Goal: Connect with others: Connect with others

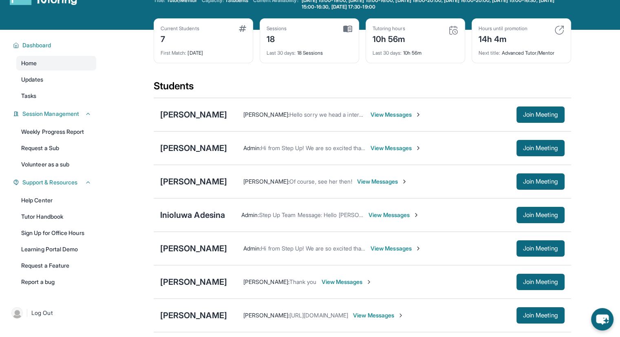
scroll to position [41, 0]
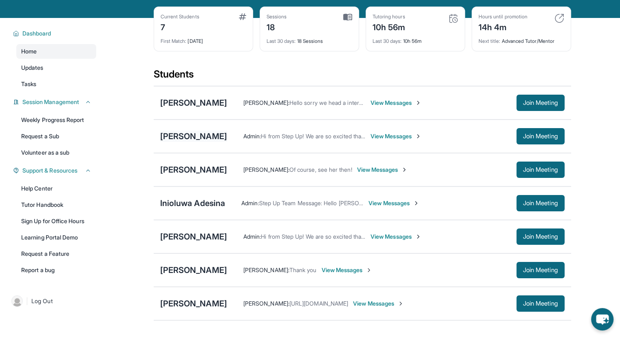
click at [180, 132] on div "[PERSON_NAME]" at bounding box center [193, 135] width 67 height 11
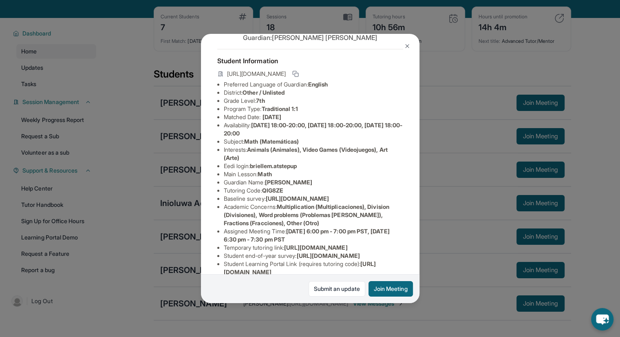
scroll to position [0, 0]
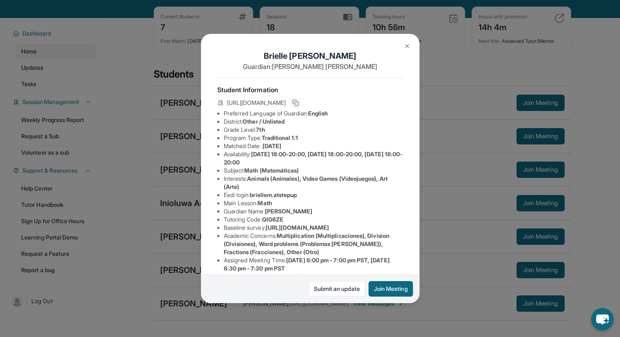
click at [299, 106] on icon at bounding box center [295, 102] width 7 height 7
click at [405, 46] on img at bounding box center [407, 46] width 7 height 7
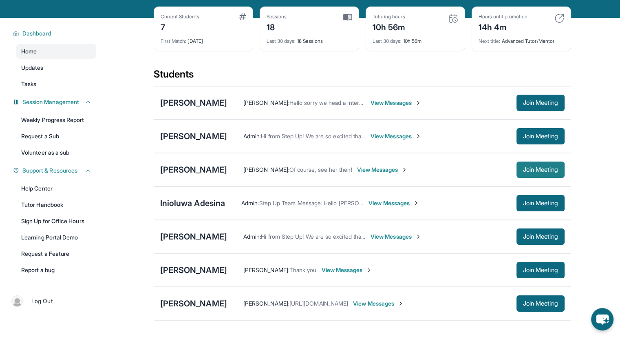
click at [528, 162] on button "Join Meeting" at bounding box center [540, 169] width 48 height 16
click at [191, 170] on div "[PERSON_NAME]" at bounding box center [193, 169] width 67 height 11
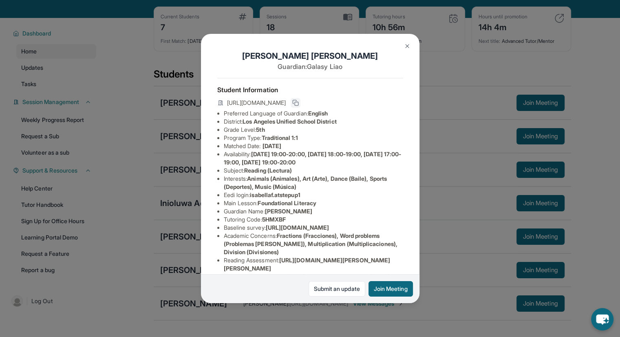
click at [296, 103] on icon at bounding box center [295, 102] width 4 height 4
click at [405, 49] on img at bounding box center [407, 46] width 7 height 7
